Goal: Contribute content: Contribute content

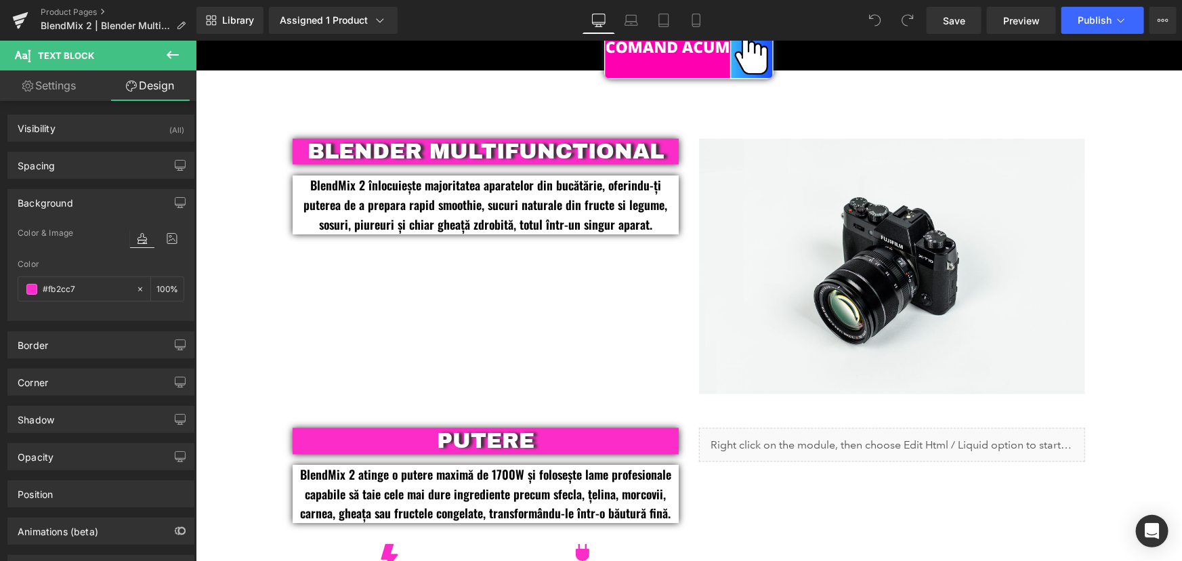
scroll to position [886, 0]
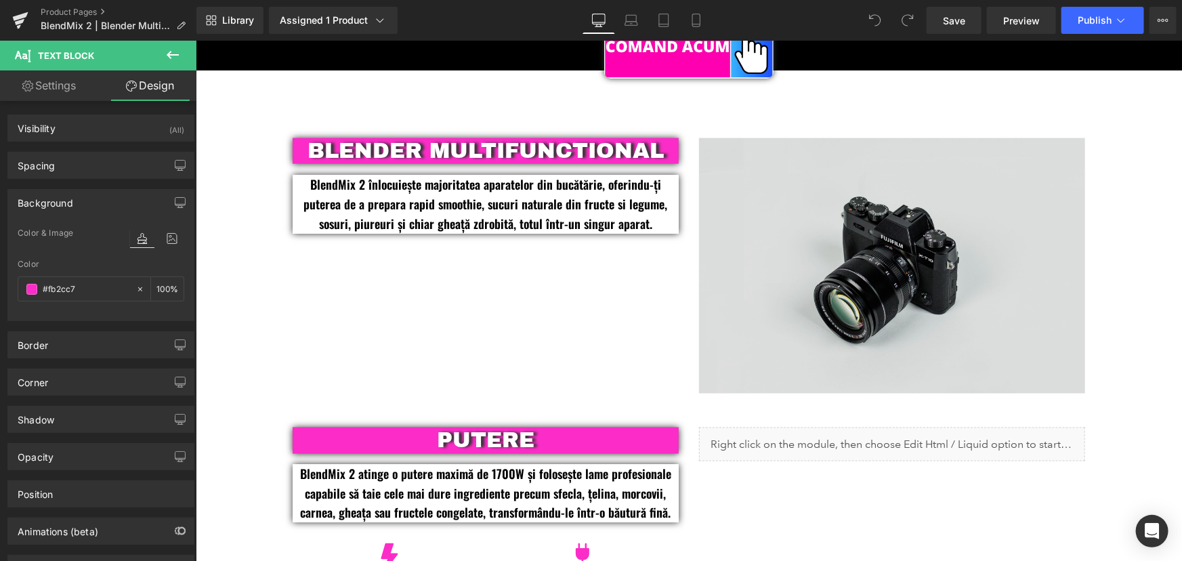
click at [854, 294] on img at bounding box center [891, 266] width 386 height 256
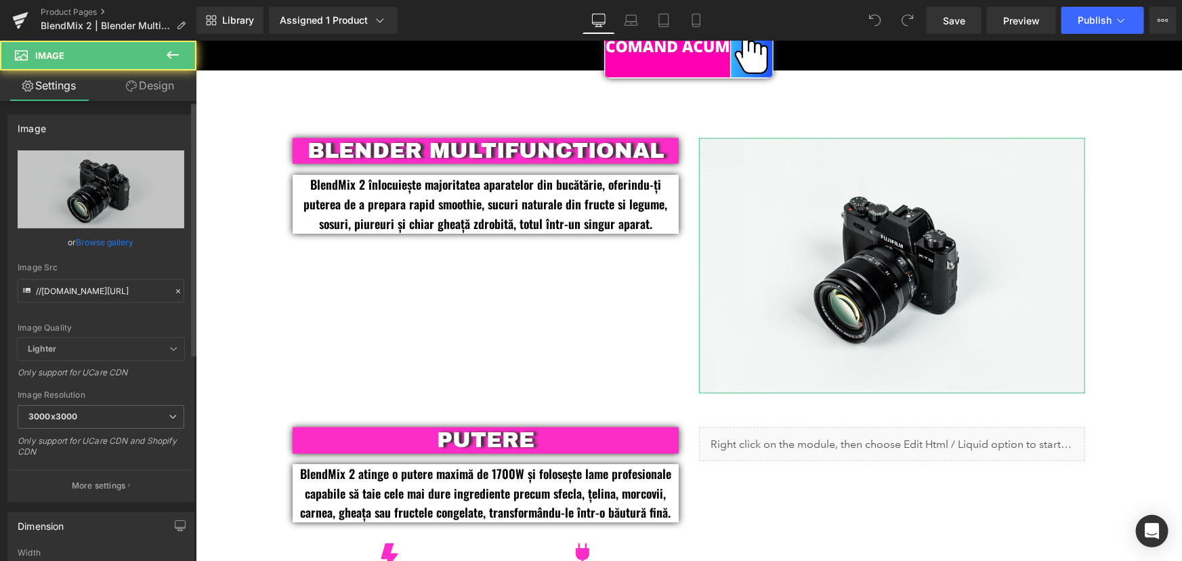
click at [102, 240] on link "Browse gallery" at bounding box center [106, 242] width 58 height 24
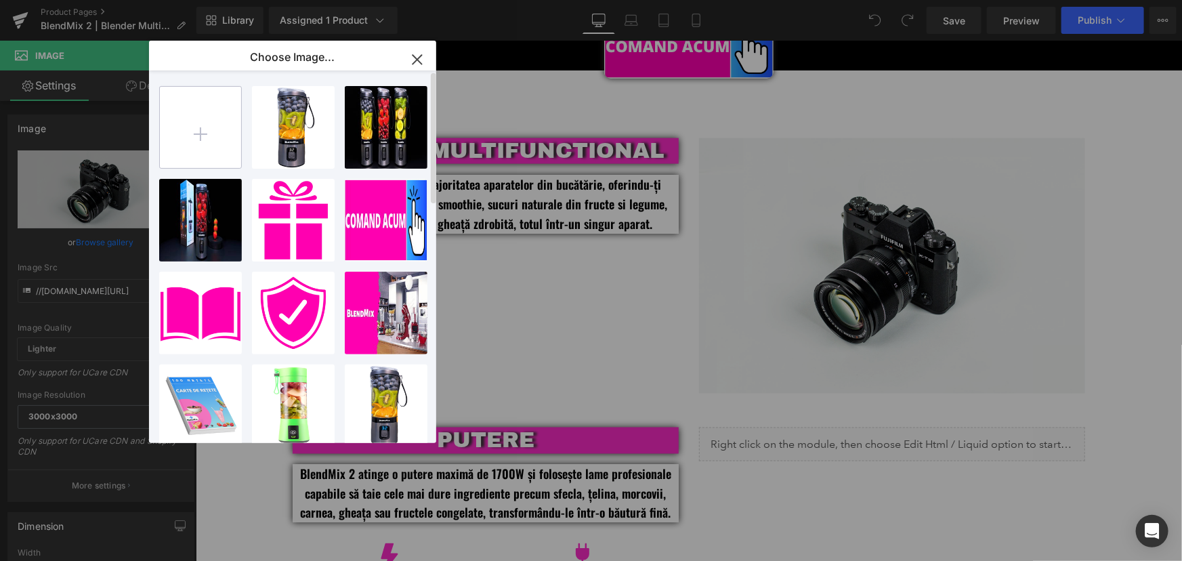
click at [201, 129] on input "file" at bounding box center [200, 127] width 81 height 81
type input "C:\fakepath\Blendmix_2_Blender_Multifunctional_Retete.png"
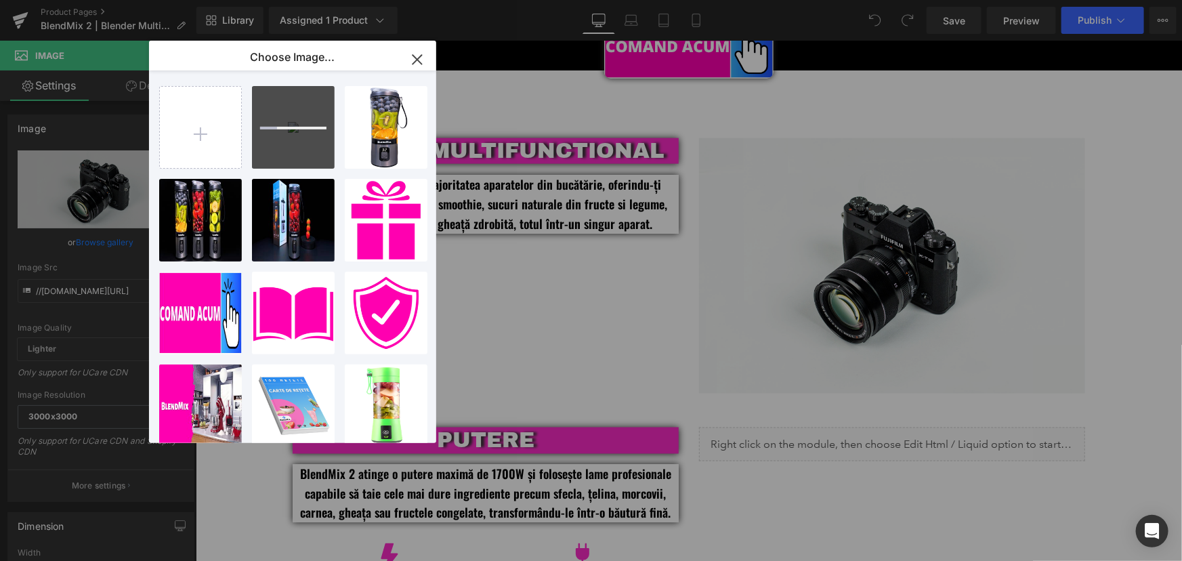
click at [419, 60] on icon "button" at bounding box center [417, 60] width 22 height 22
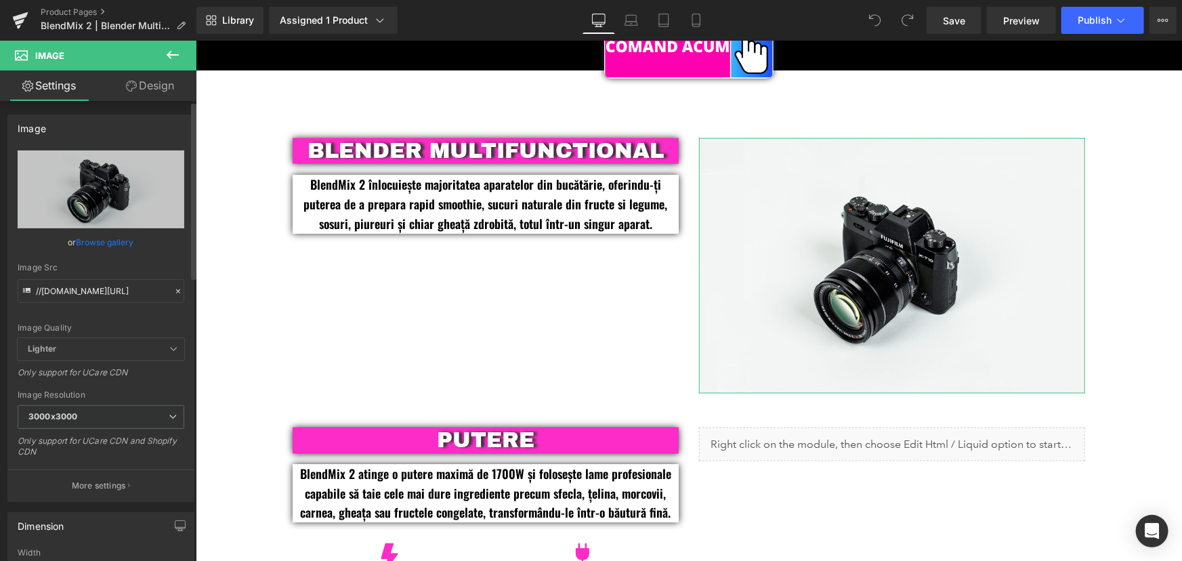
click at [107, 245] on link "Browse gallery" at bounding box center [106, 242] width 58 height 24
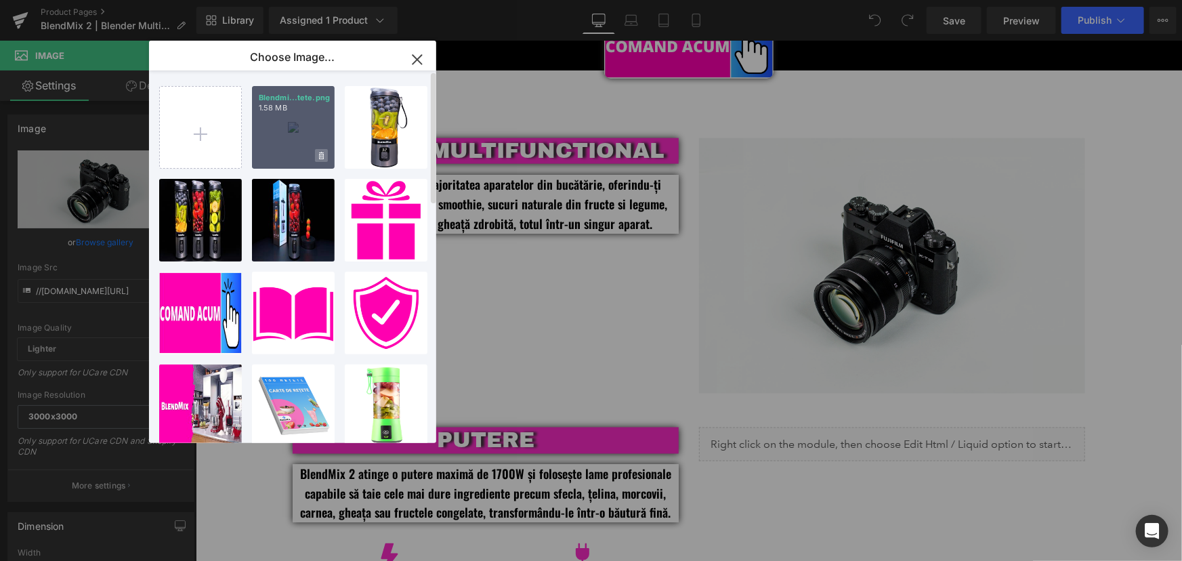
click at [323, 155] on icon at bounding box center [321, 155] width 5 height 7
click at [282, 152] on span "Yes" at bounding box center [276, 155] width 34 height 14
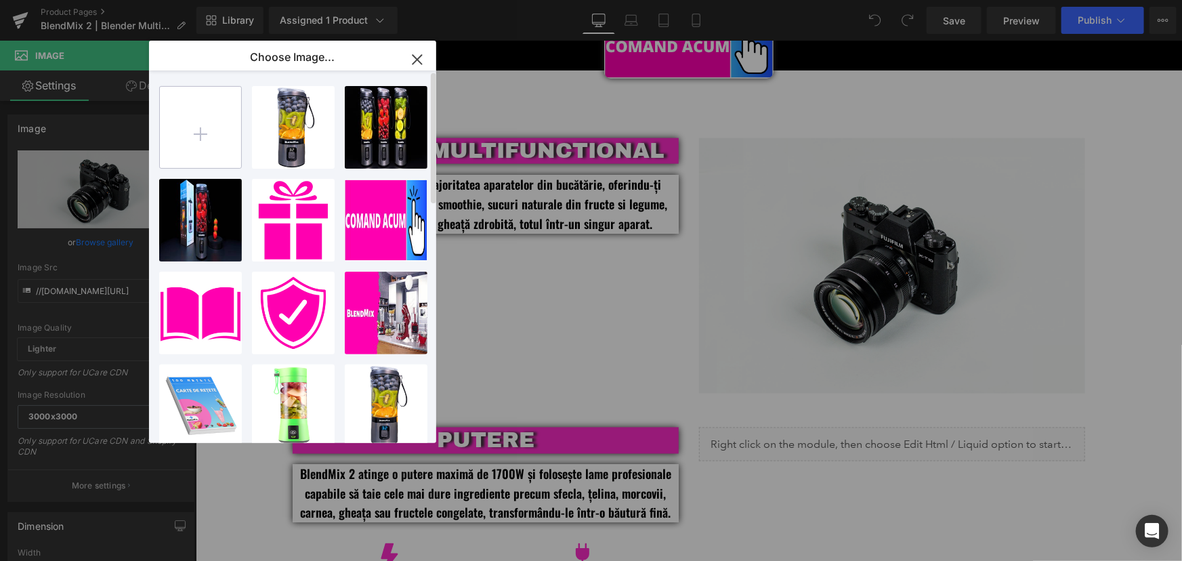
click at [207, 128] on input "file" at bounding box center [200, 127] width 81 height 81
type input "C:\fakepath\Blendmix_2_Blender_Multifunctional_Retete.png"
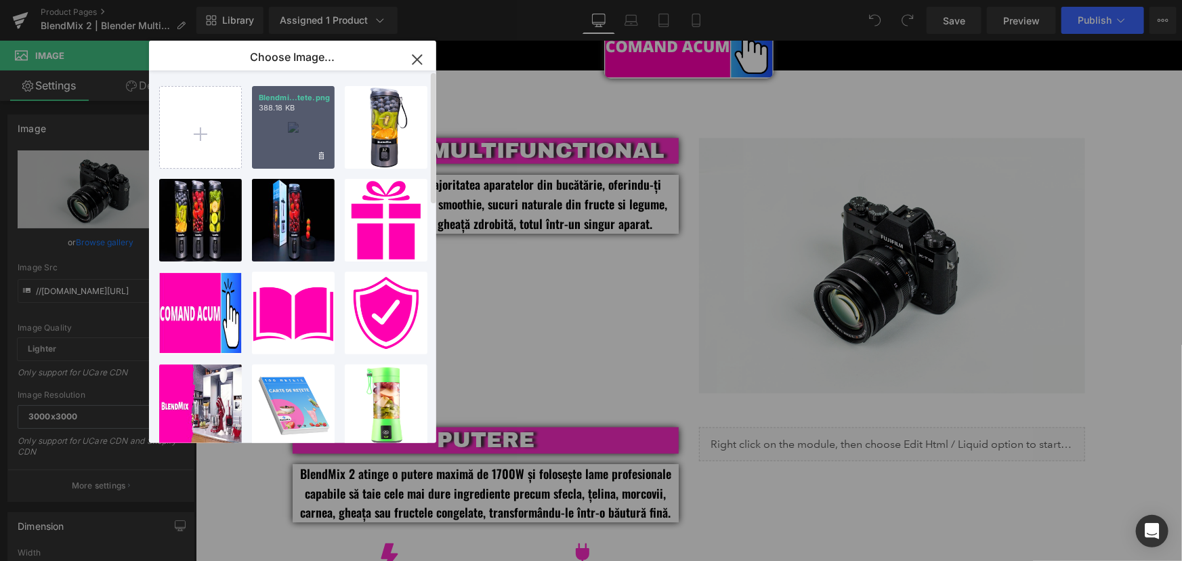
click at [301, 148] on div "Blendmi...tete.png 388.18 KB" at bounding box center [293, 127] width 83 height 83
type input "[URL][DOMAIN_NAME]"
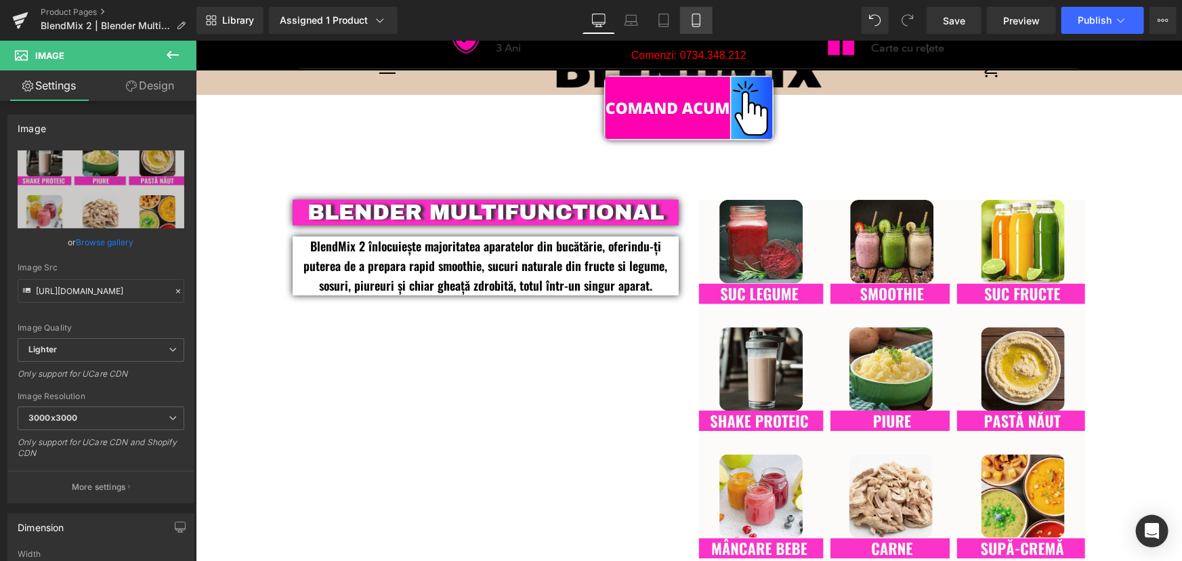
click at [690, 28] on link "Mobile" at bounding box center [696, 20] width 33 height 27
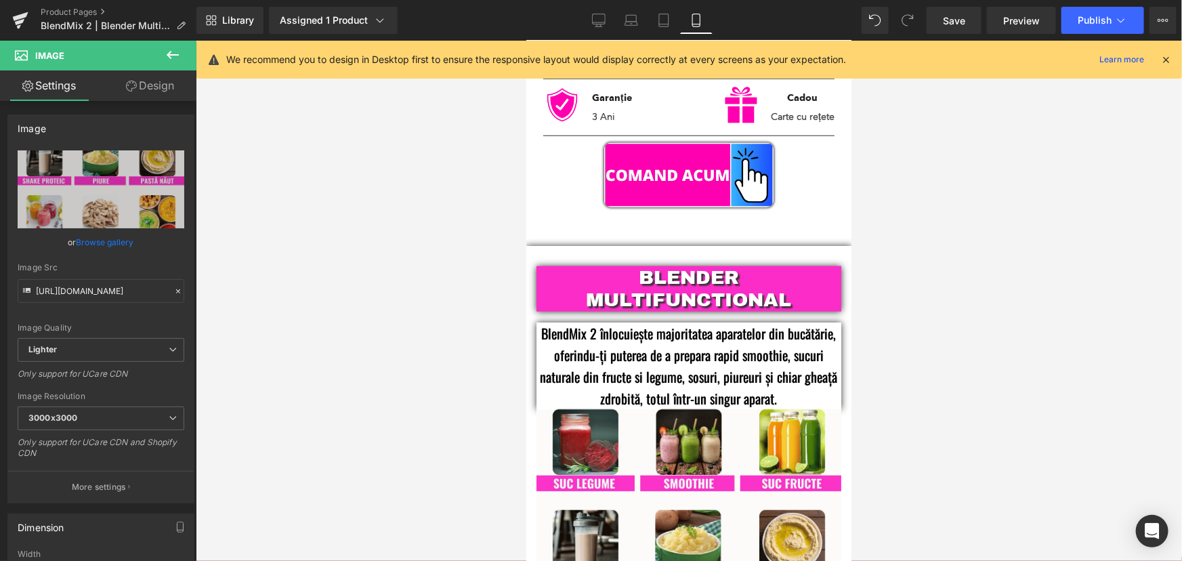
scroll to position [862, 0]
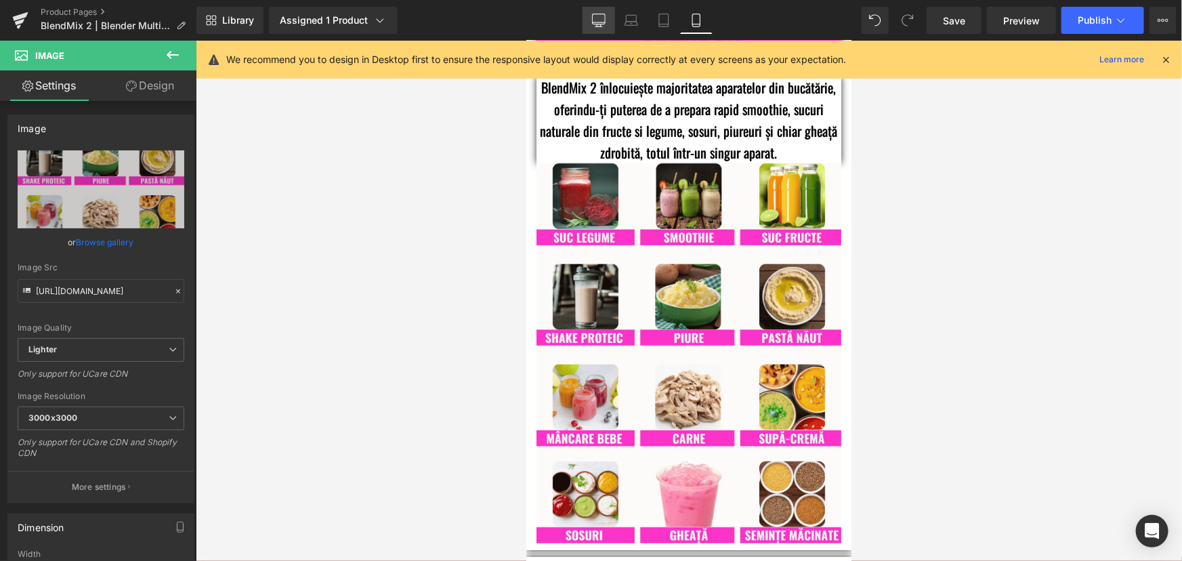
click at [602, 17] on icon at bounding box center [599, 21] width 14 height 14
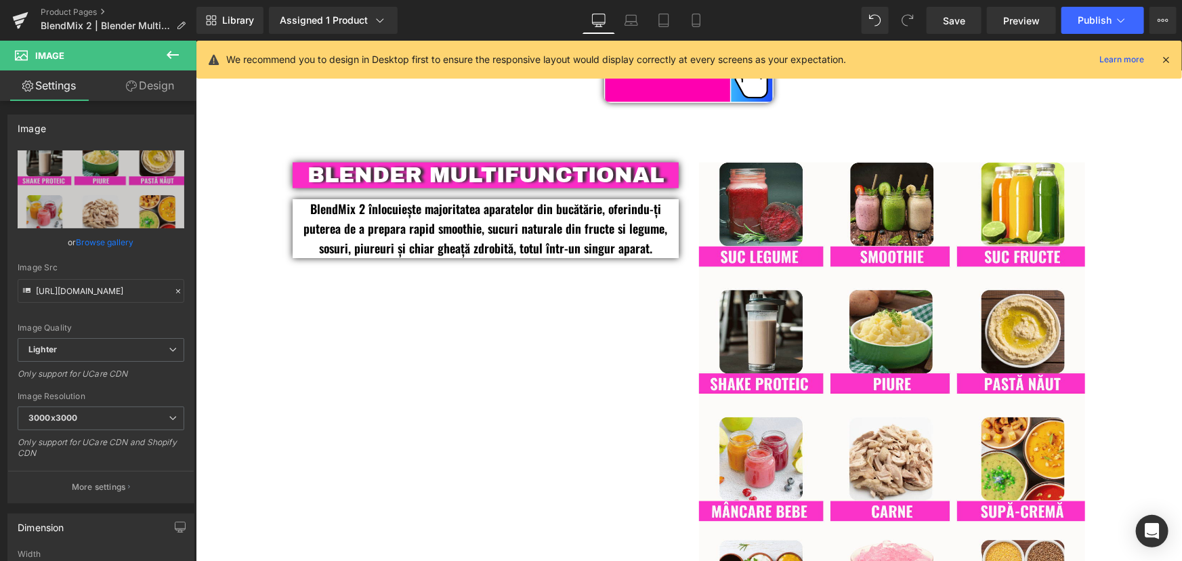
scroll to position [871, 0]
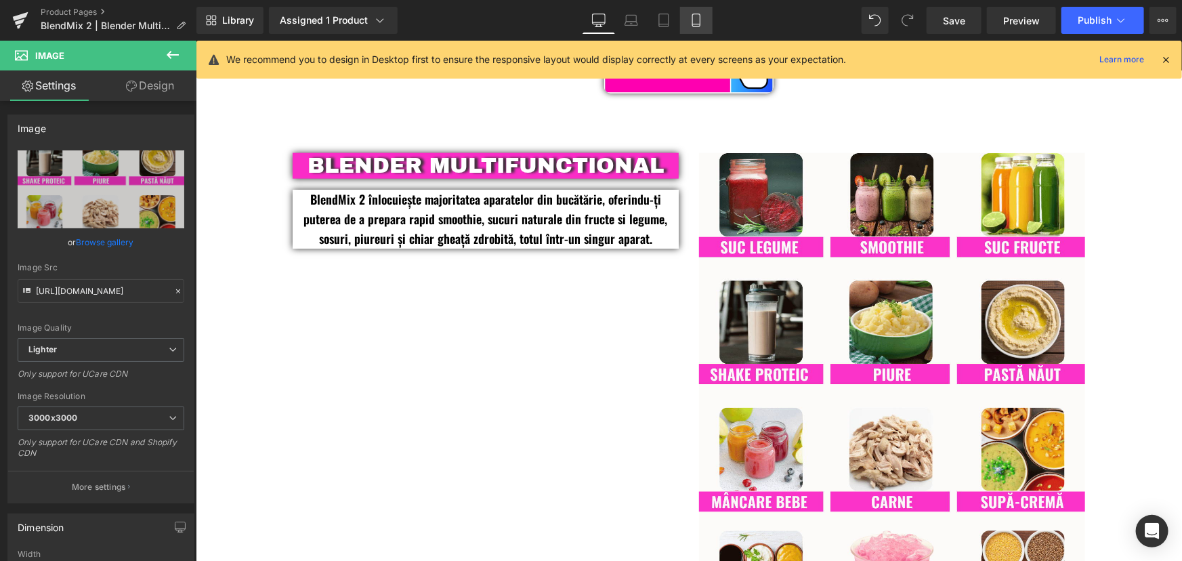
click at [699, 12] on link "Mobile" at bounding box center [696, 20] width 33 height 27
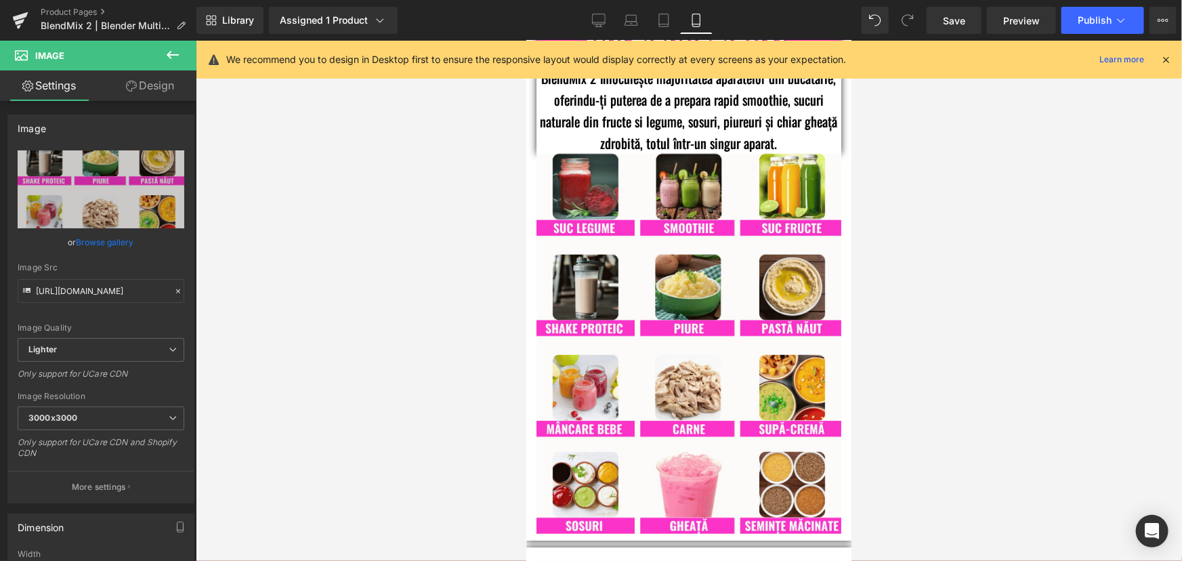
scroll to position [862, 0]
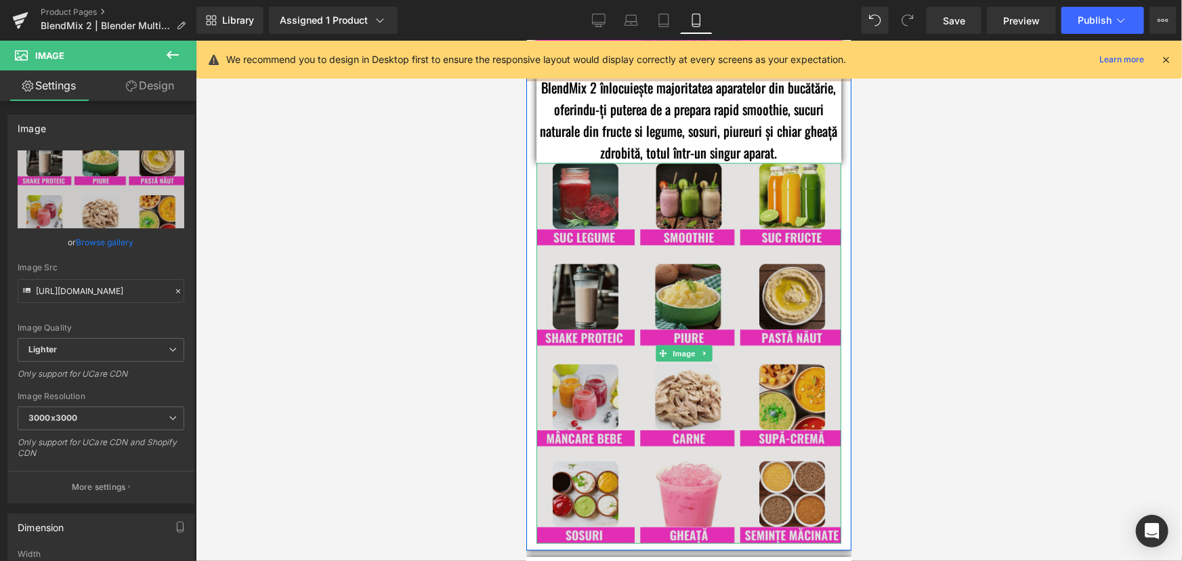
click at [700, 280] on img at bounding box center [688, 353] width 305 height 381
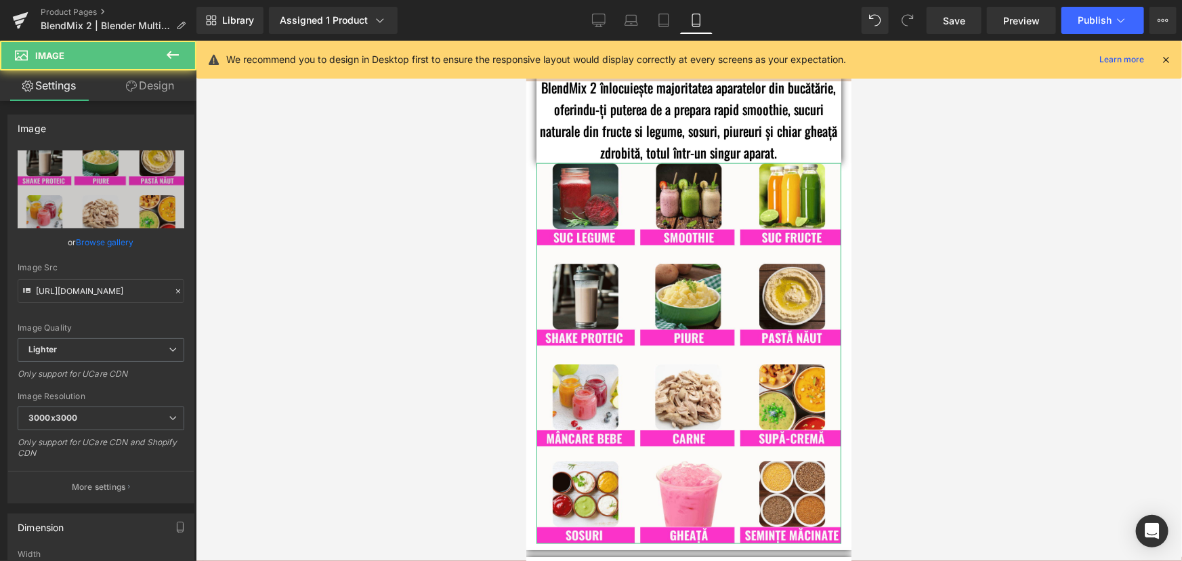
drag, startPoint x: 165, startPoint y: 76, endPoint x: 113, endPoint y: 173, distance: 109.7
click at [165, 76] on link "Design" at bounding box center [150, 85] width 98 height 30
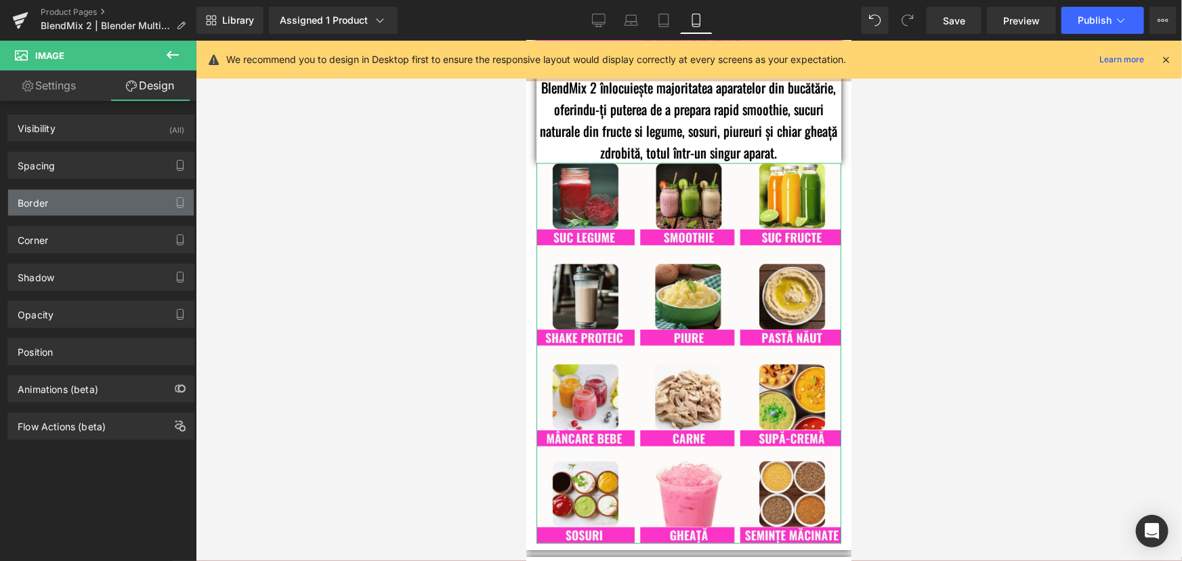
type input "0"
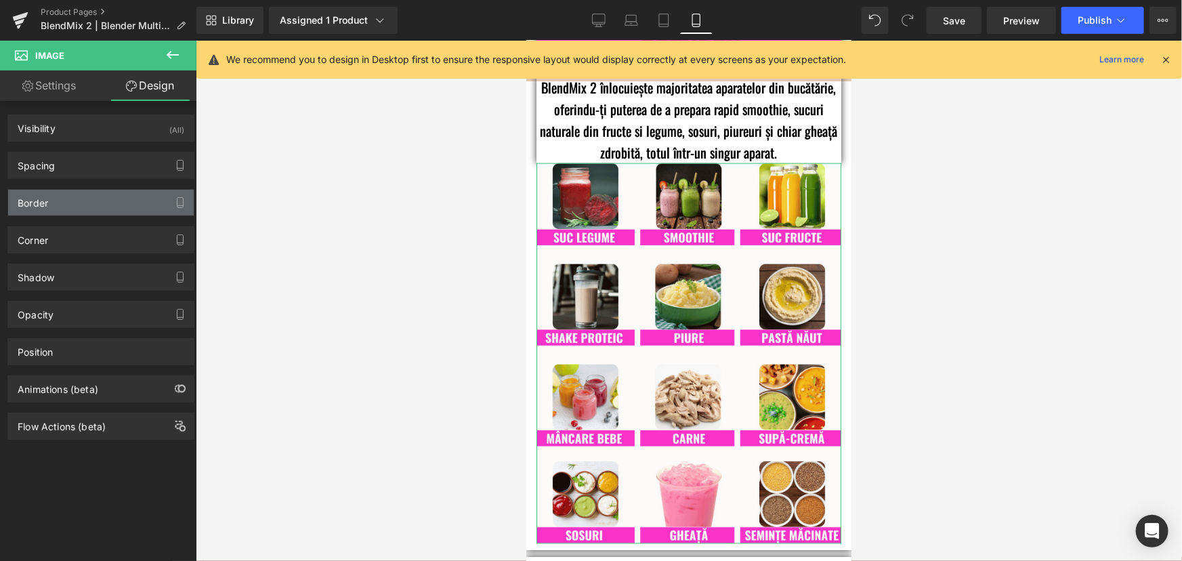
type input "0"
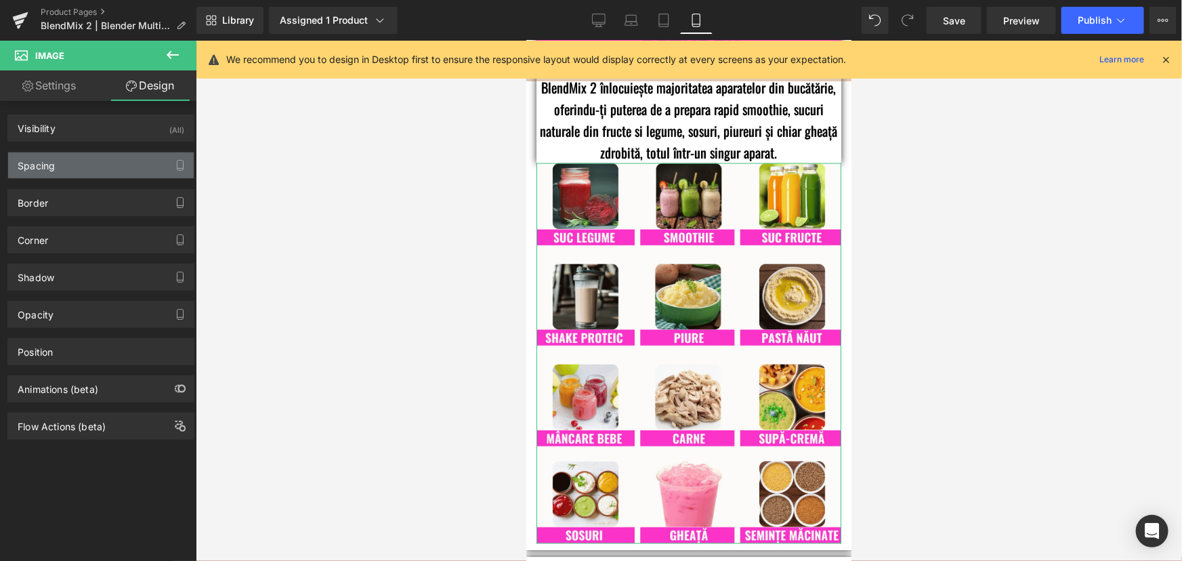
click at [63, 166] on div "Spacing" at bounding box center [101, 165] width 186 height 26
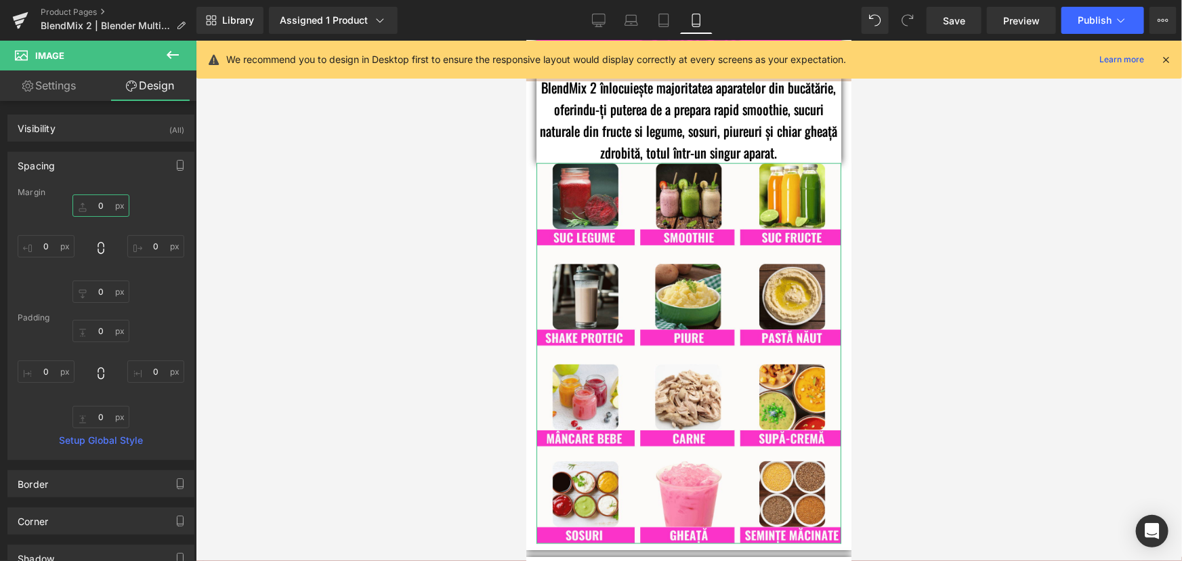
click at [101, 202] on input "0" at bounding box center [100, 205] width 57 height 22
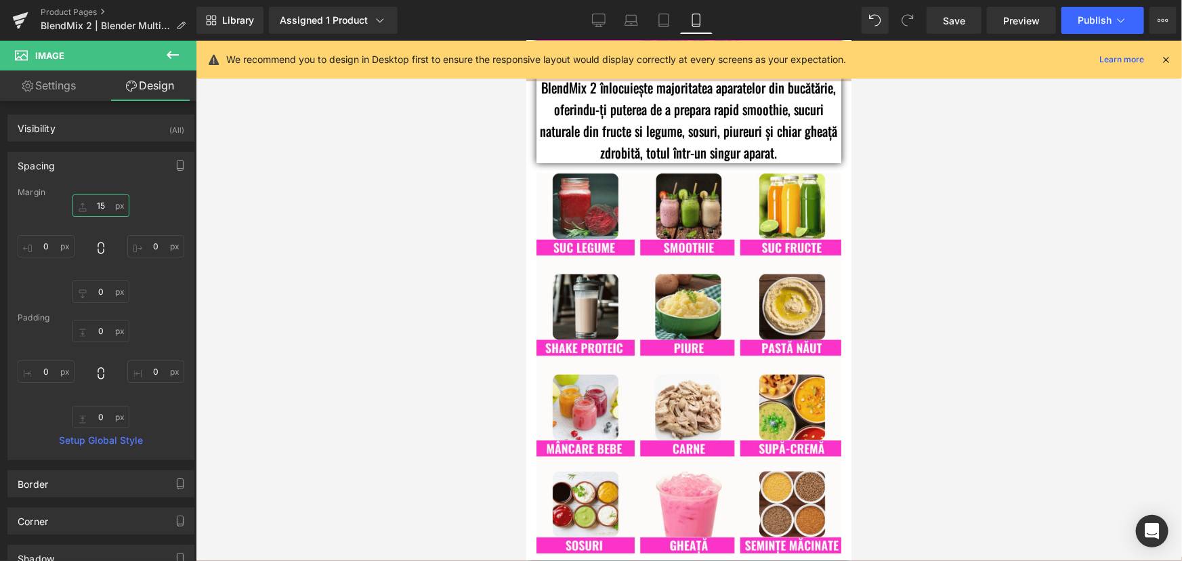
type input "15"
click at [999, 237] on div at bounding box center [689, 301] width 986 height 520
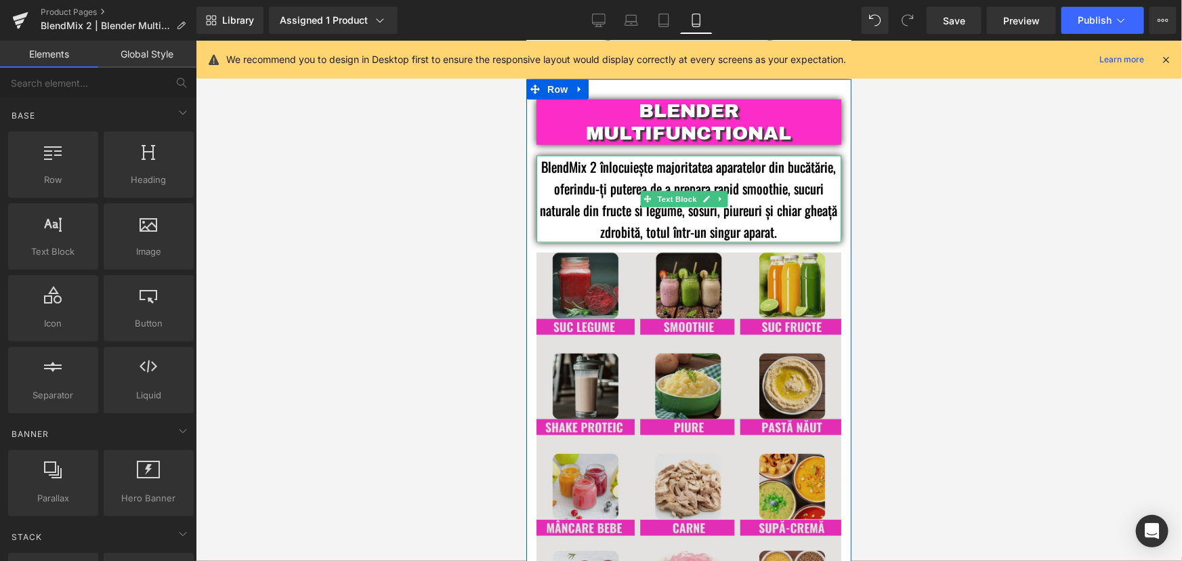
scroll to position [800, 0]
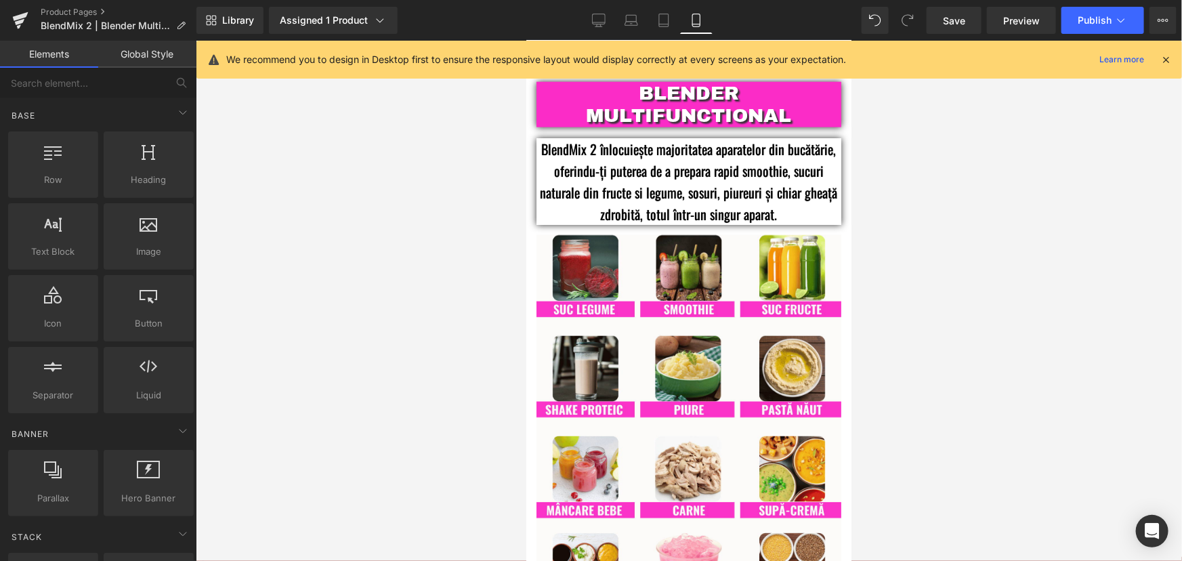
click at [1165, 61] on icon at bounding box center [1166, 60] width 12 height 12
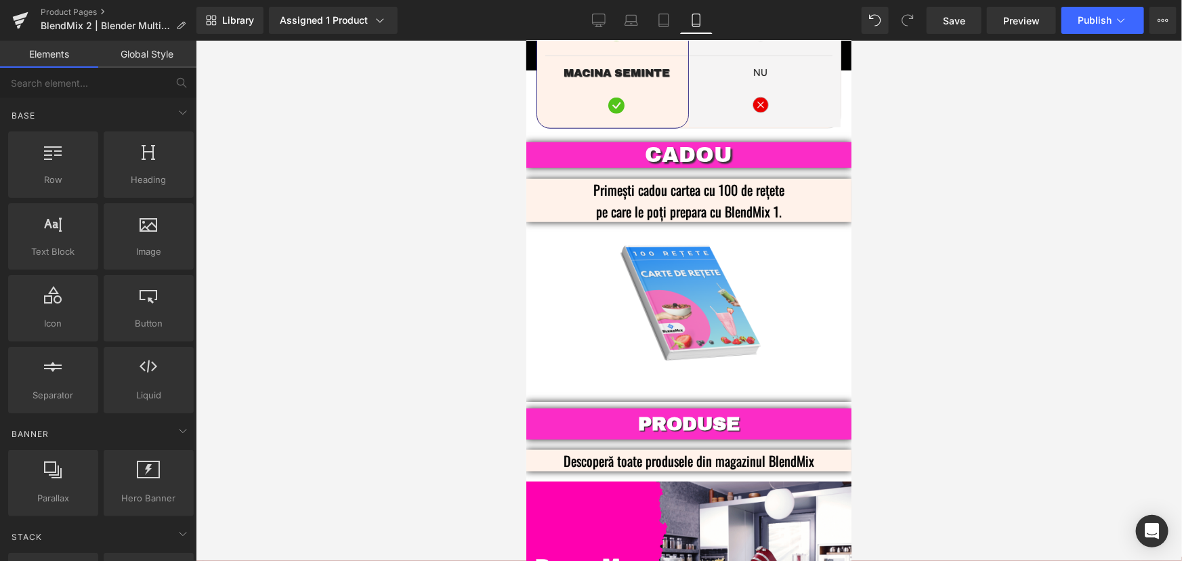
scroll to position [3272, 0]
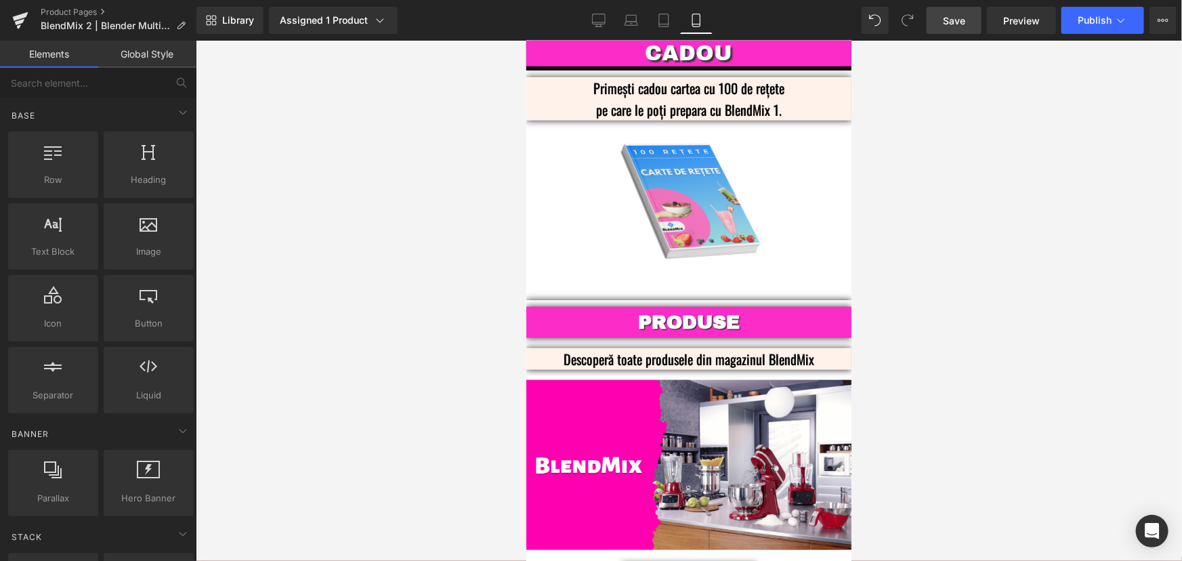
click at [956, 21] on span "Save" at bounding box center [954, 21] width 22 height 14
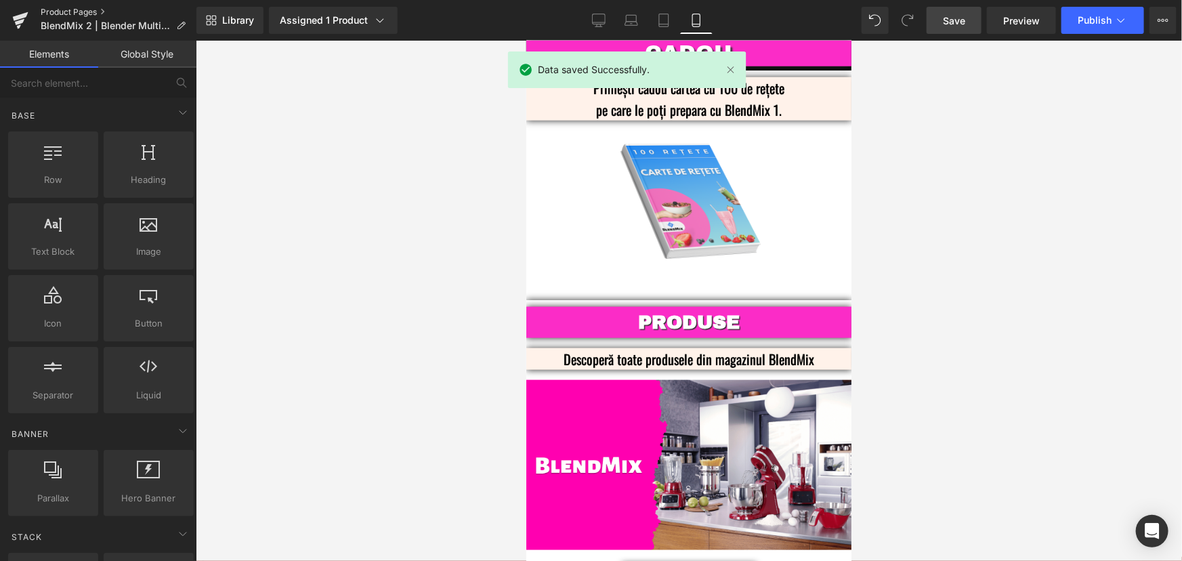
click at [81, 14] on link "Product Pages" at bounding box center [119, 12] width 156 height 11
